Goal: Task Accomplishment & Management: Use online tool/utility

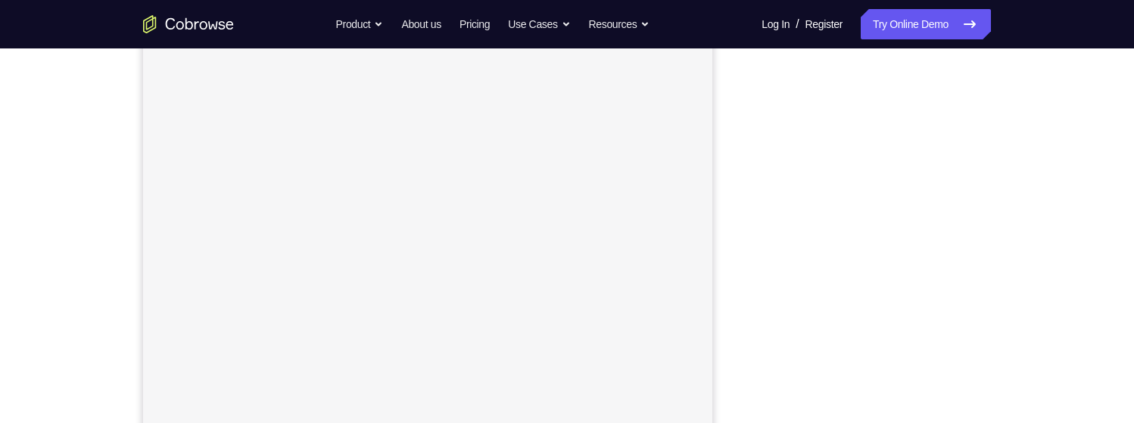
scroll to position [266, 0]
click at [915, 29] on link "Try Online Demo" at bounding box center [926, 24] width 130 height 30
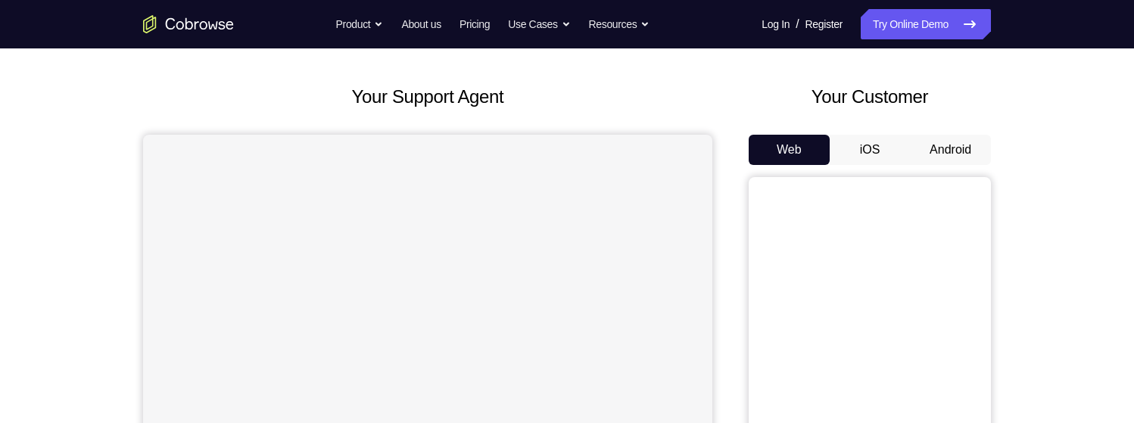
scroll to position [121, 0]
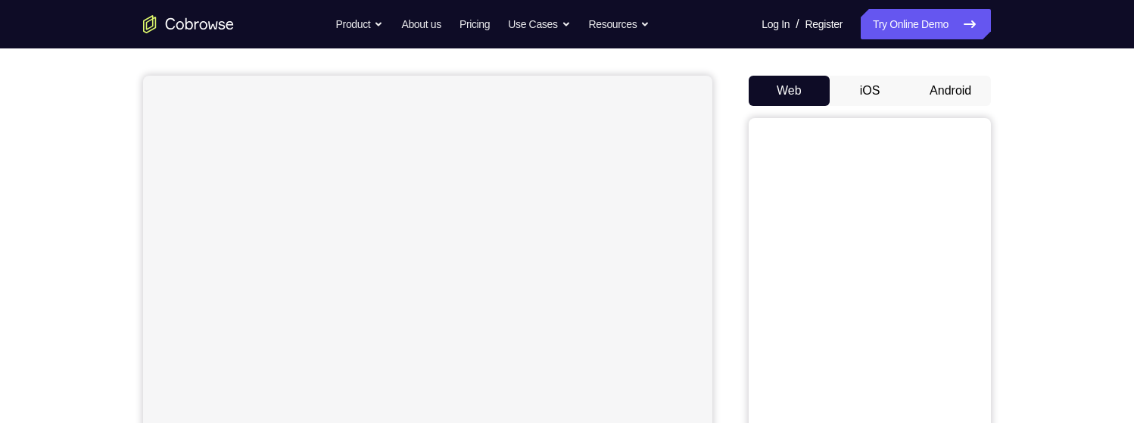
click at [945, 98] on button "Android" at bounding box center [950, 91] width 81 height 30
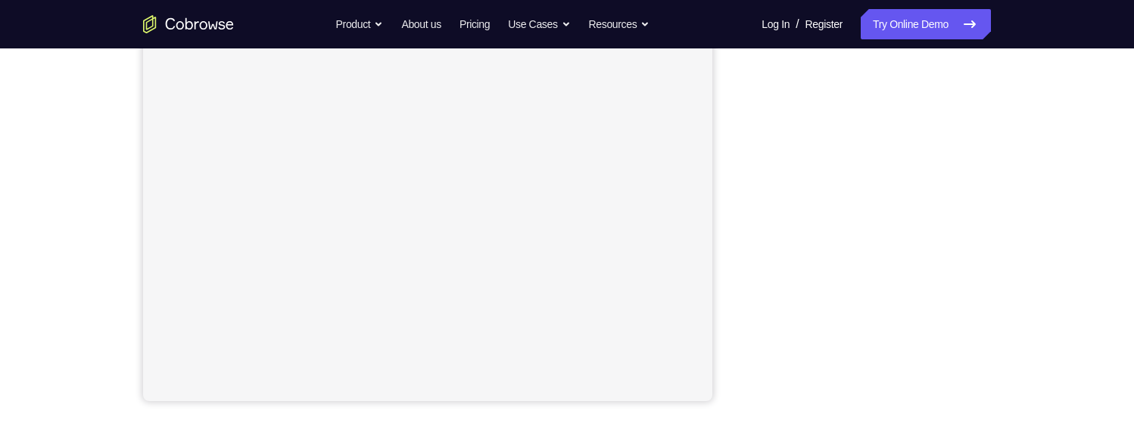
scroll to position [182, 0]
